Goal: Task Accomplishment & Management: Manage account settings

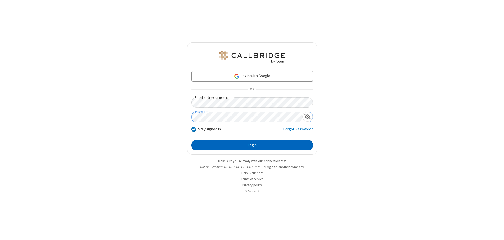
click at [252, 145] on button "Login" at bounding box center [251, 145] width 121 height 10
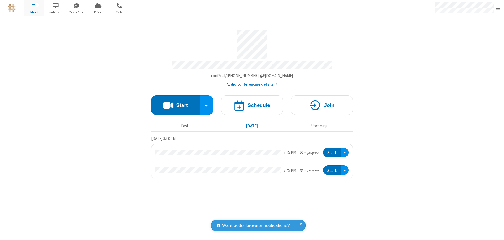
click at [498, 8] on span "Open menu" at bounding box center [497, 8] width 4 height 5
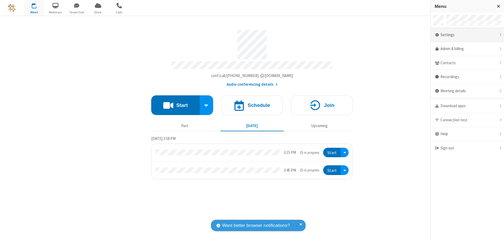
click at [467, 35] on div "Settings" at bounding box center [466, 35] width 73 height 14
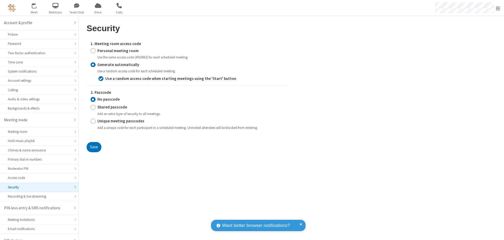
scroll to position [7, 0]
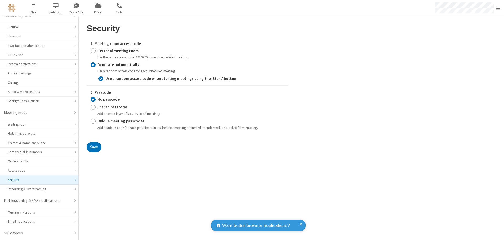
click at [93, 51] on input "Personal meeting room" at bounding box center [92, 51] width 5 height 6
radio input "true"
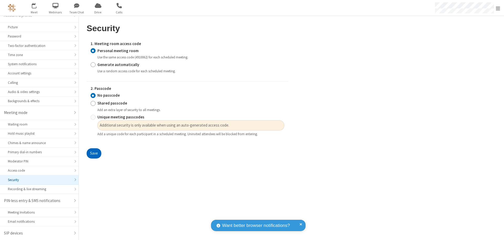
click at [94, 154] on button "Save" at bounding box center [94, 153] width 15 height 10
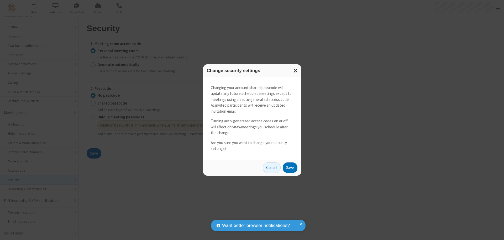
click at [290, 168] on button "Save" at bounding box center [289, 168] width 15 height 10
